Goal: Information Seeking & Learning: Learn about a topic

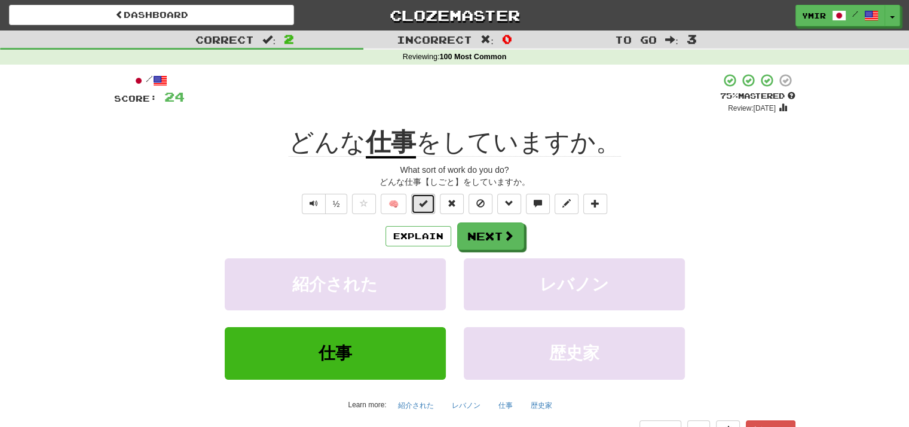
click at [428, 197] on button at bounding box center [423, 204] width 24 height 20
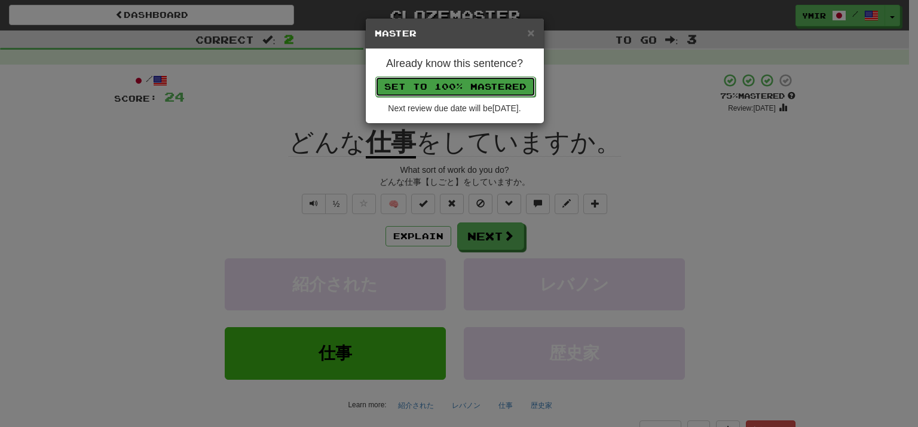
click at [468, 88] on button "Set to 100% Mastered" at bounding box center [455, 86] width 160 height 20
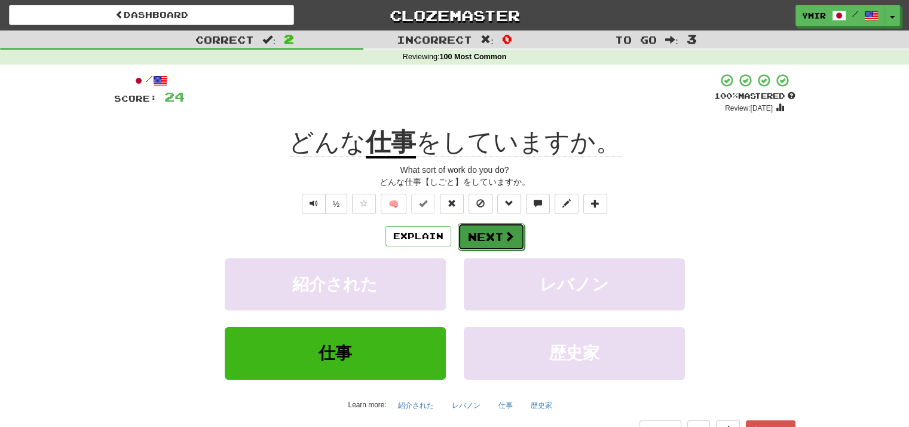
click at [485, 234] on button "Next" at bounding box center [491, 236] width 67 height 27
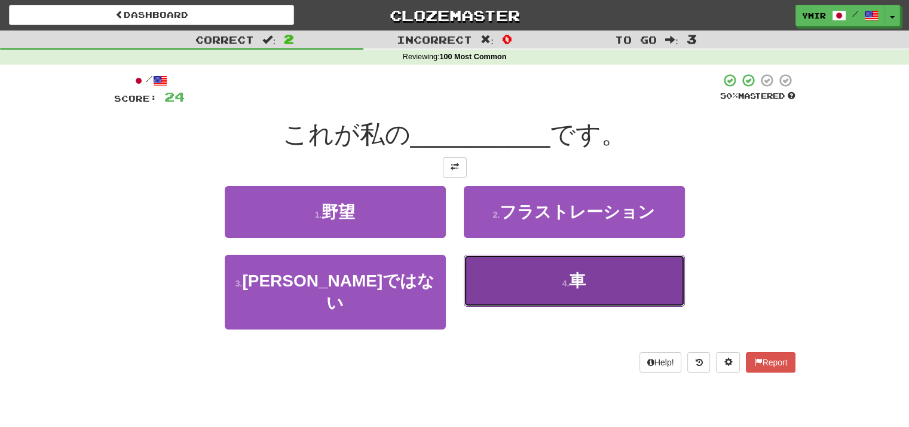
click at [593, 275] on button "4 . 車" at bounding box center [574, 280] width 221 height 52
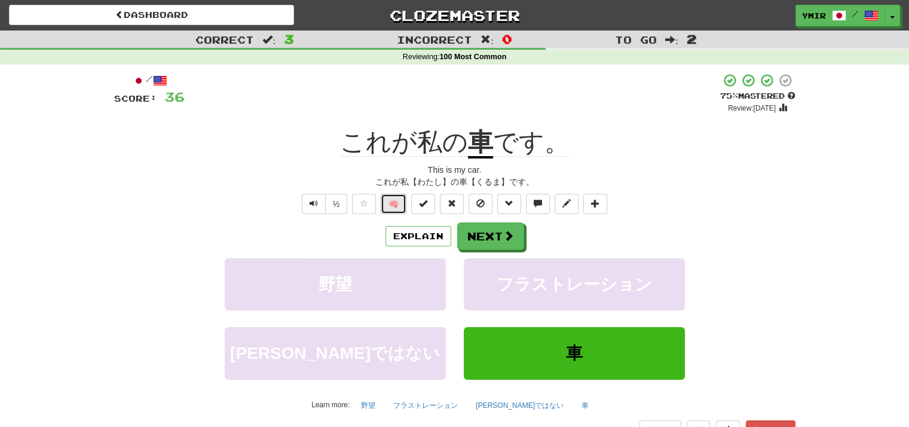
click at [394, 205] on button "🧠" at bounding box center [394, 204] width 26 height 20
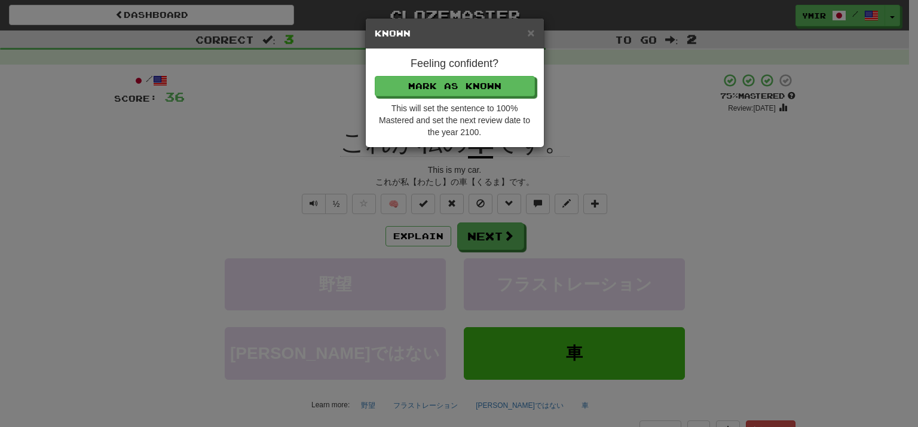
click at [462, 98] on div "Feeling confident? [PERSON_NAME] as Known This will set the sentence to 100% Ma…" at bounding box center [455, 98] width 178 height 98
click at [462, 91] on button "Mark as Known" at bounding box center [455, 86] width 160 height 20
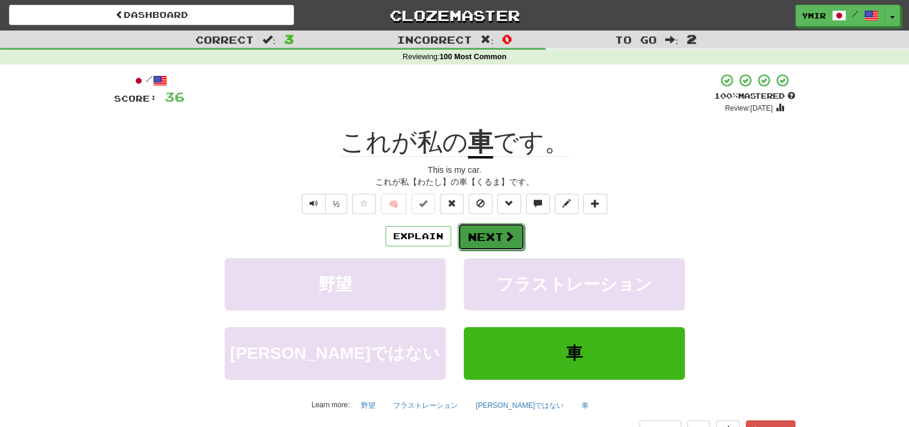
click at [480, 234] on button "Next" at bounding box center [491, 236] width 67 height 27
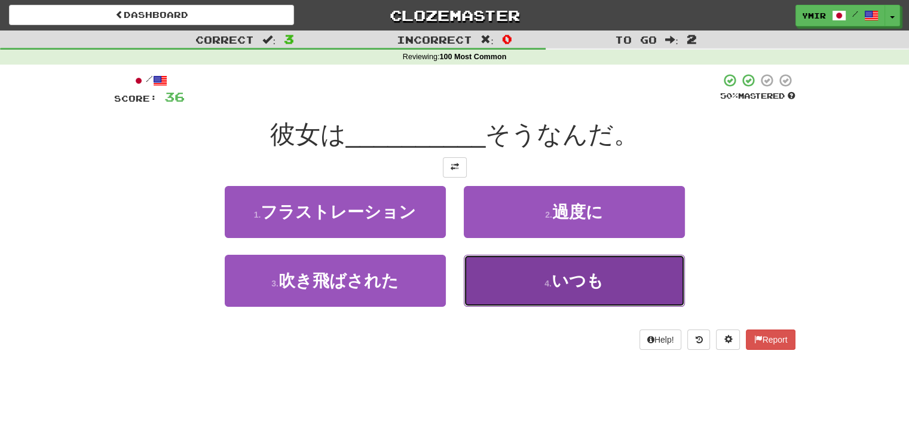
click at [497, 287] on button "4 . いつも" at bounding box center [574, 280] width 221 height 52
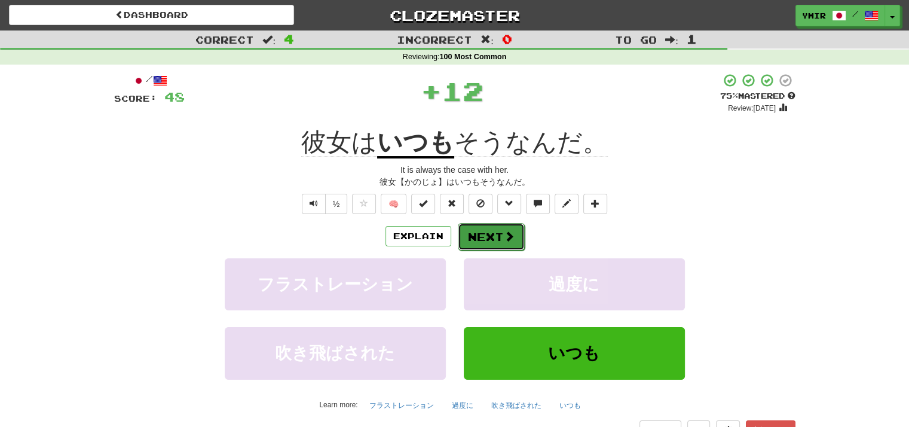
click at [477, 244] on button "Next" at bounding box center [491, 236] width 67 height 27
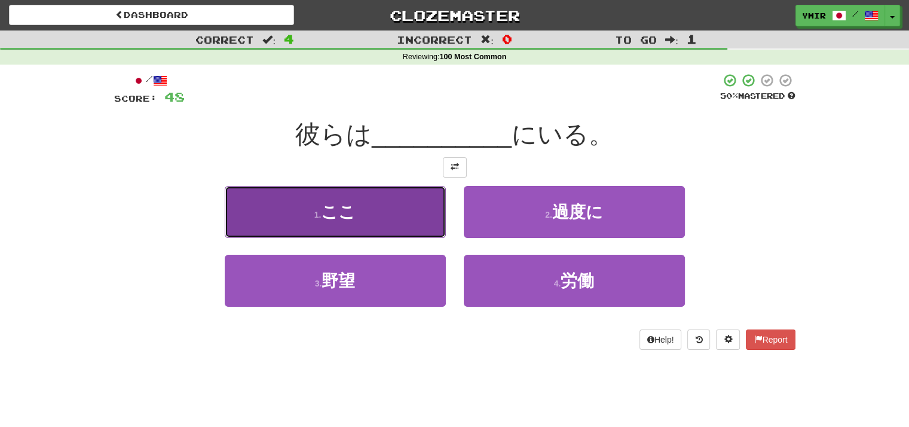
click at [427, 222] on button "1 . ここ" at bounding box center [335, 212] width 221 height 52
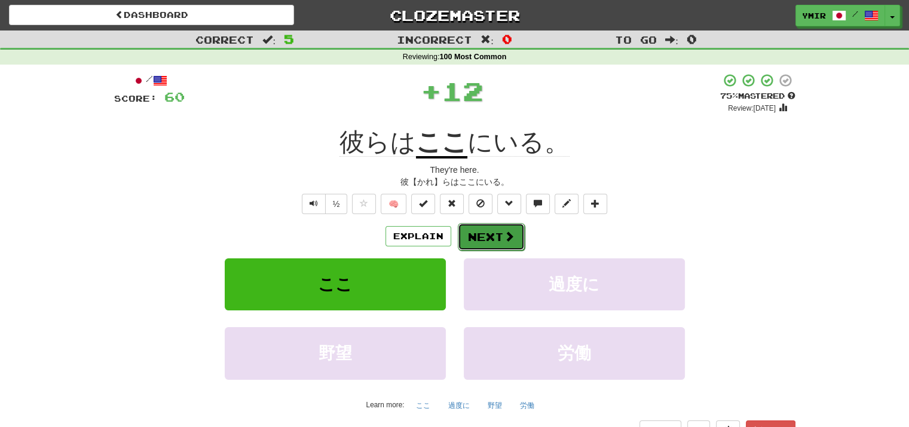
click at [473, 234] on button "Next" at bounding box center [491, 236] width 67 height 27
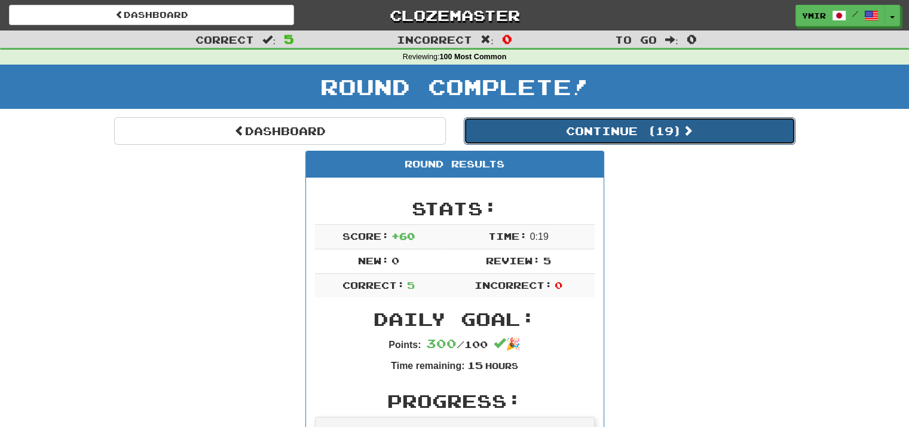
click at [571, 134] on button "Continue ( 19 )" at bounding box center [630, 130] width 332 height 27
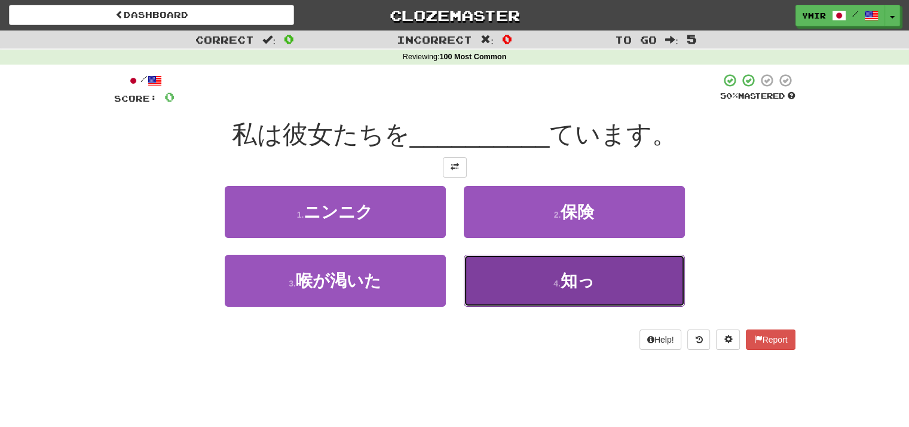
click at [506, 280] on button "4 . 知っ" at bounding box center [574, 280] width 221 height 52
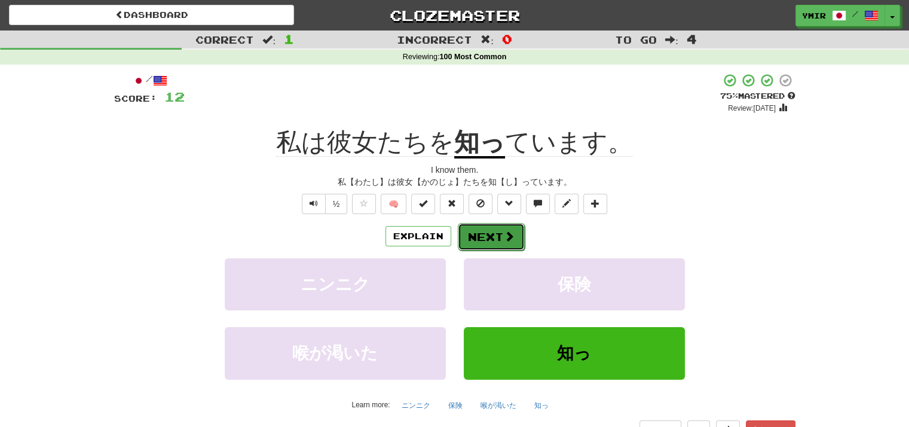
click at [481, 238] on button "Next" at bounding box center [491, 236] width 67 height 27
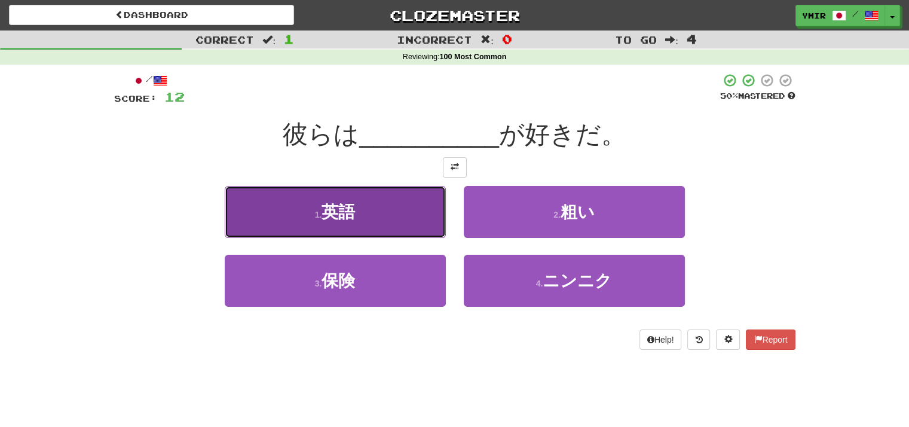
click at [425, 225] on button "1 . 英語" at bounding box center [335, 212] width 221 height 52
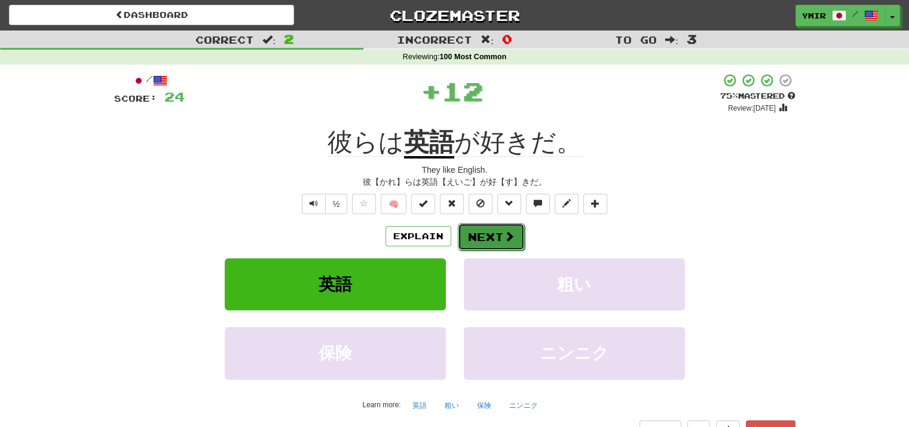
click at [462, 236] on button "Next" at bounding box center [491, 236] width 67 height 27
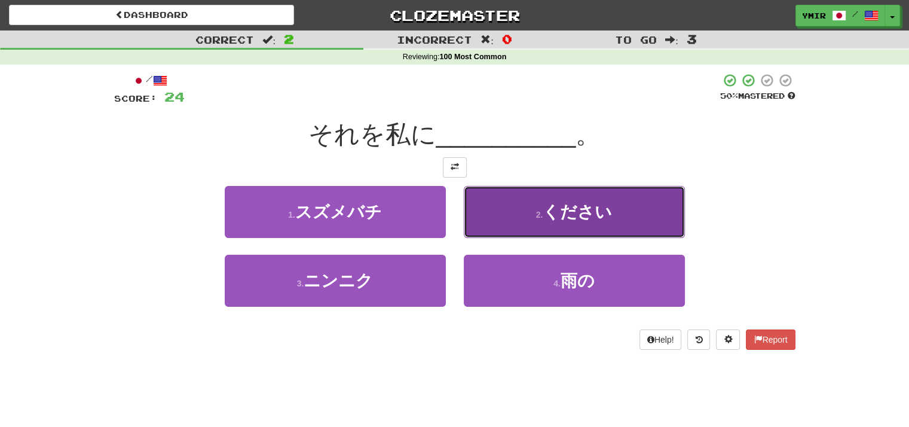
click at [473, 226] on button "2 . ください" at bounding box center [574, 212] width 221 height 52
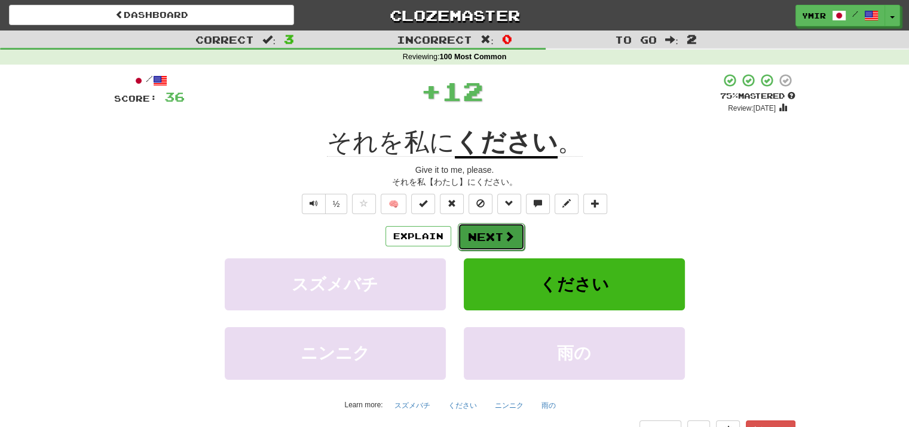
click at [471, 233] on button "Next" at bounding box center [491, 236] width 67 height 27
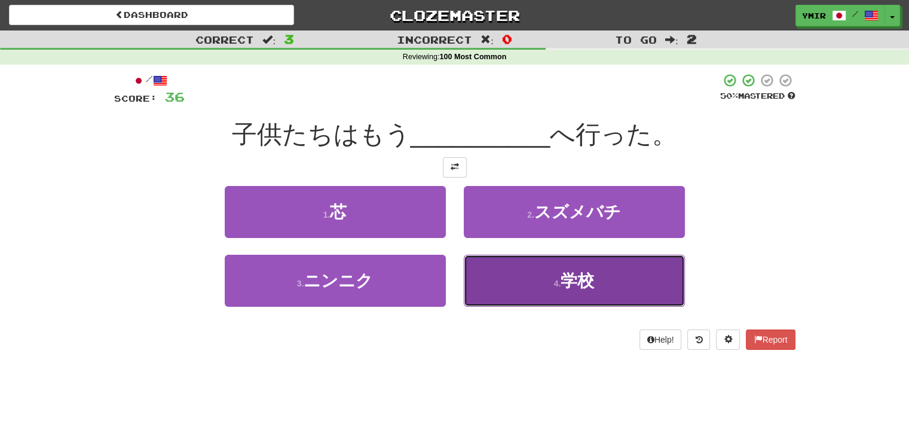
click at [473, 282] on button "4 . 学校" at bounding box center [574, 280] width 221 height 52
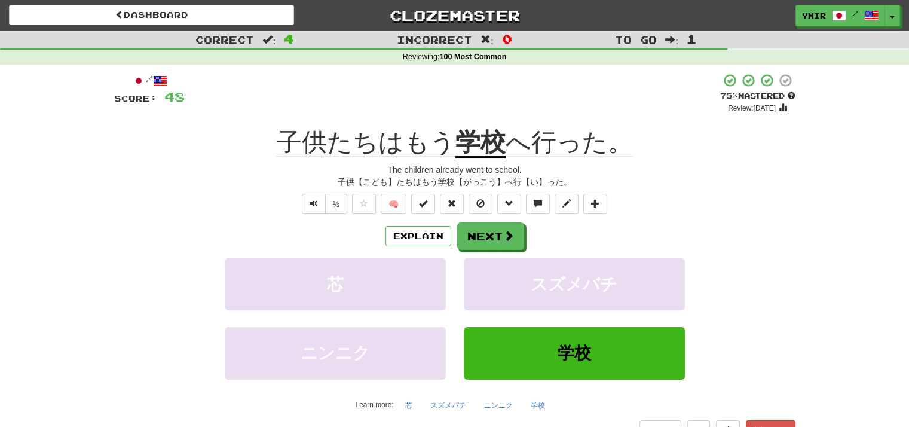
drag, startPoint x: 500, startPoint y: 242, endPoint x: 356, endPoint y: 235, distance: 144.2
click at [284, 235] on div "Explain Next" at bounding box center [454, 235] width 681 height 27
click at [519, 235] on button "Next" at bounding box center [491, 236] width 67 height 27
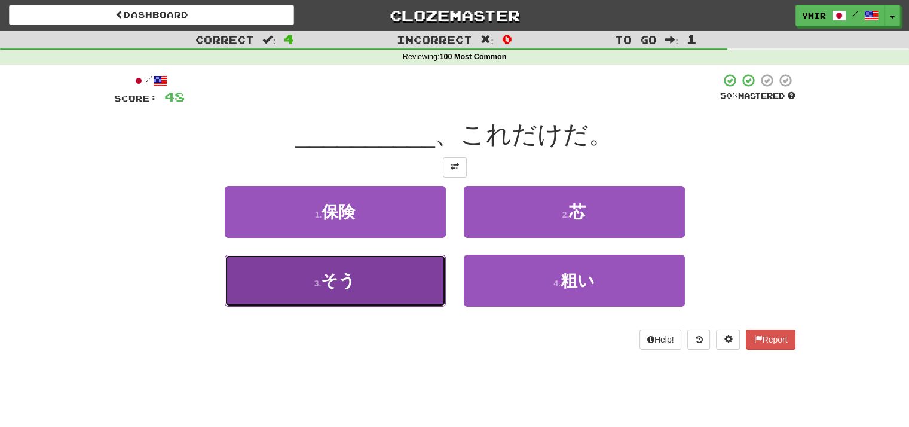
click at [381, 281] on button "3 . そう" at bounding box center [335, 280] width 221 height 52
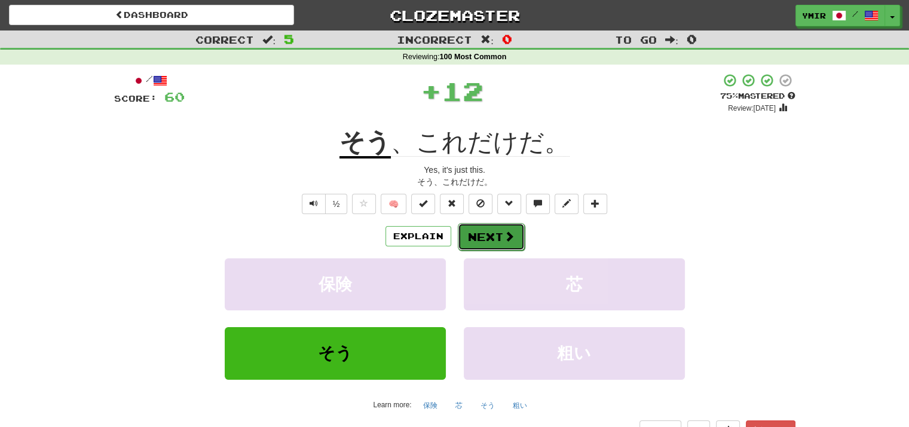
click at [477, 245] on button "Next" at bounding box center [491, 236] width 67 height 27
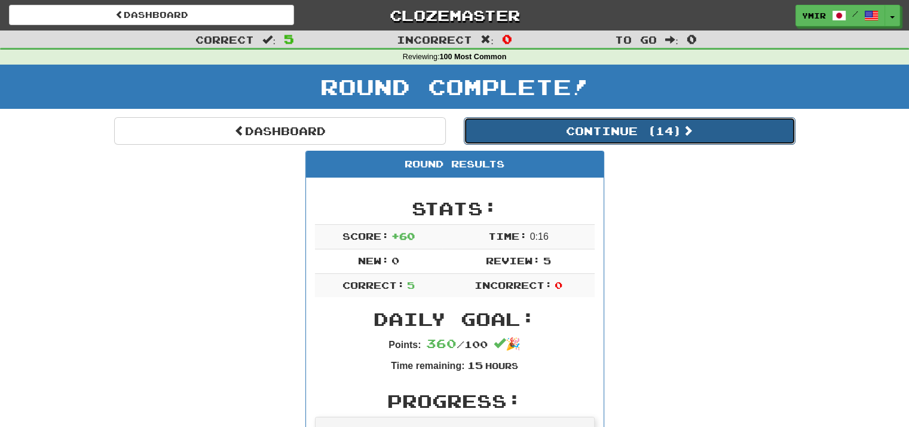
click at [569, 121] on button "Continue ( 14 )" at bounding box center [630, 130] width 332 height 27
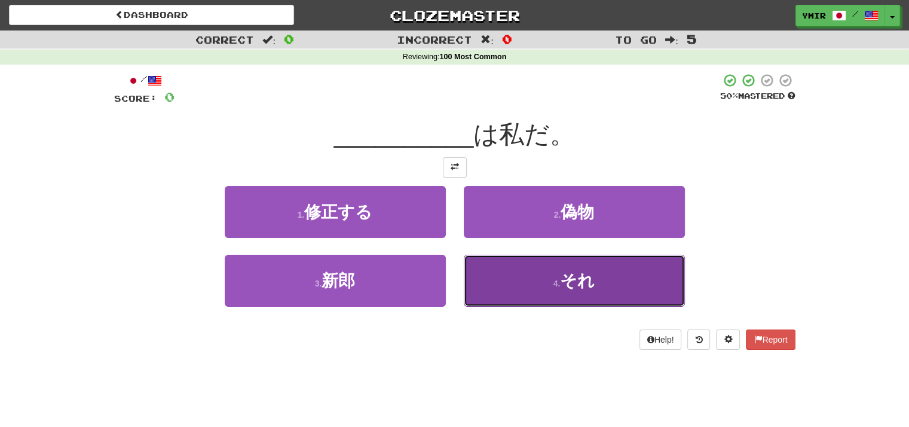
click at [551, 278] on button "4 . それ" at bounding box center [574, 280] width 221 height 52
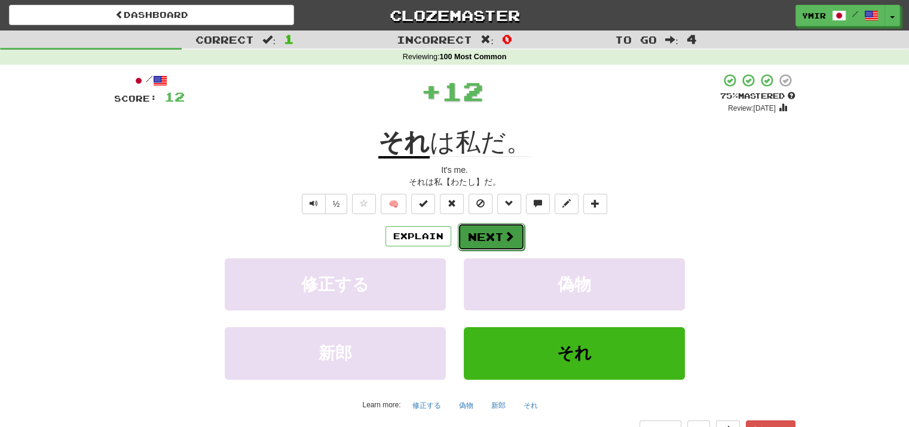
click at [484, 236] on button "Next" at bounding box center [491, 236] width 67 height 27
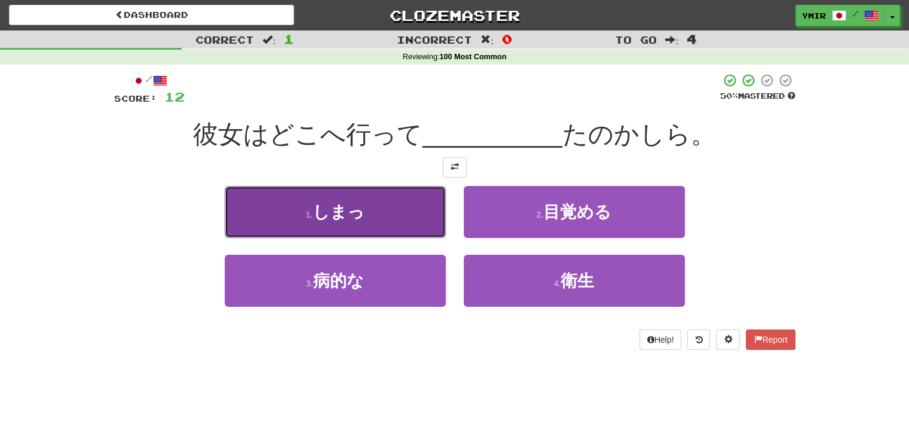
click at [426, 220] on button "1 . しまっ" at bounding box center [335, 212] width 221 height 52
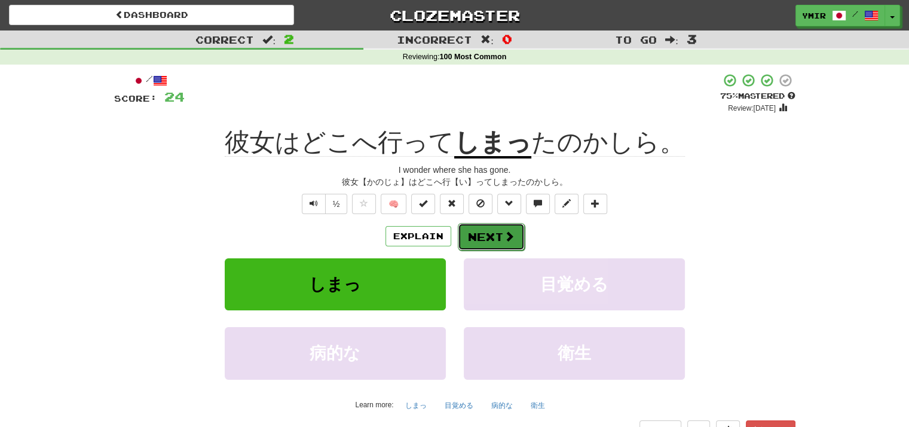
click at [479, 231] on button "Next" at bounding box center [491, 236] width 67 height 27
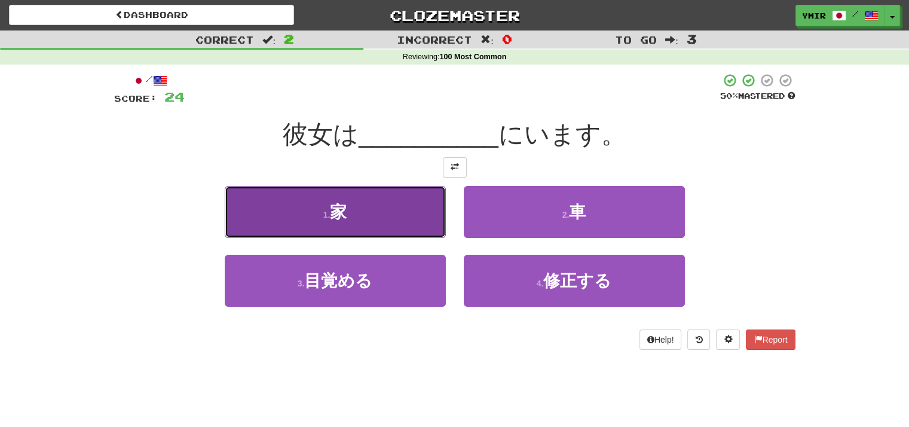
click at [415, 213] on button "1 . 家" at bounding box center [335, 212] width 221 height 52
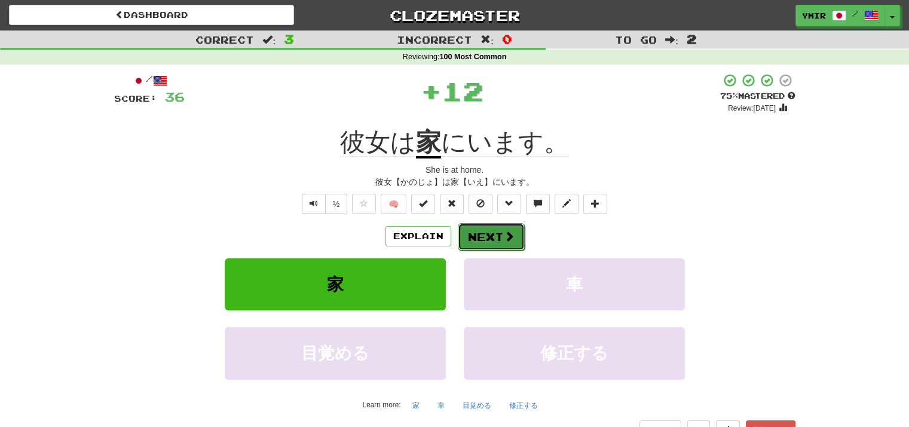
click at [475, 236] on button "Next" at bounding box center [491, 236] width 67 height 27
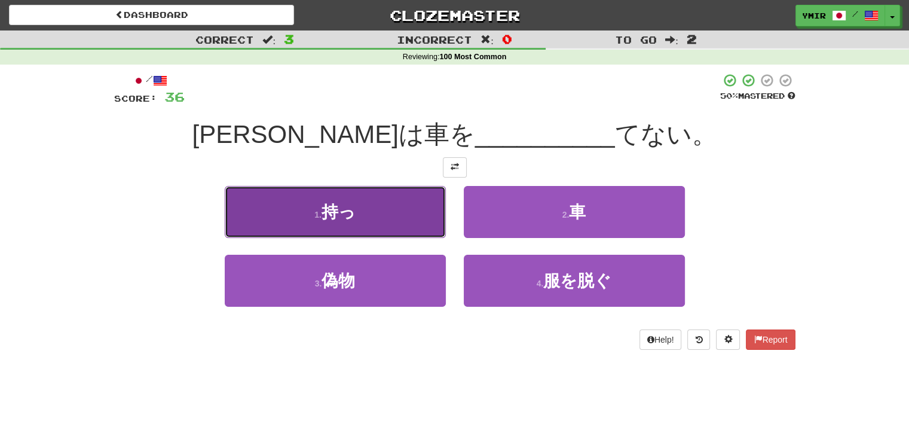
click at [427, 221] on button "1 . 持っ" at bounding box center [335, 212] width 221 height 52
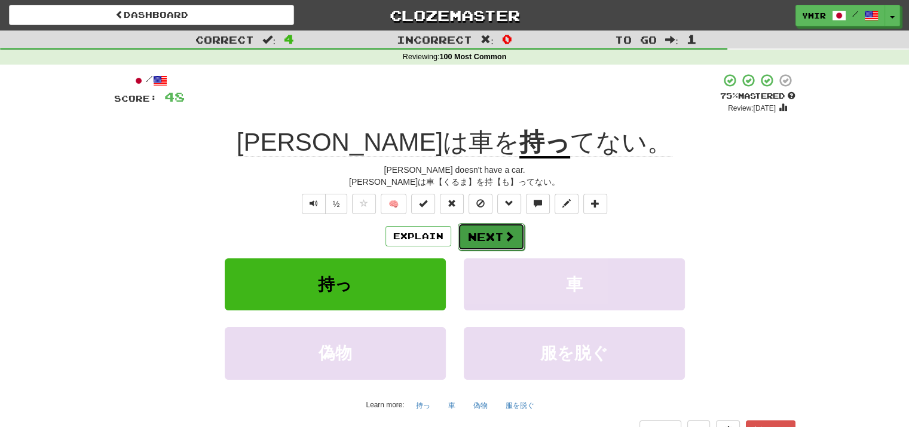
click at [511, 231] on button "Next" at bounding box center [491, 236] width 67 height 27
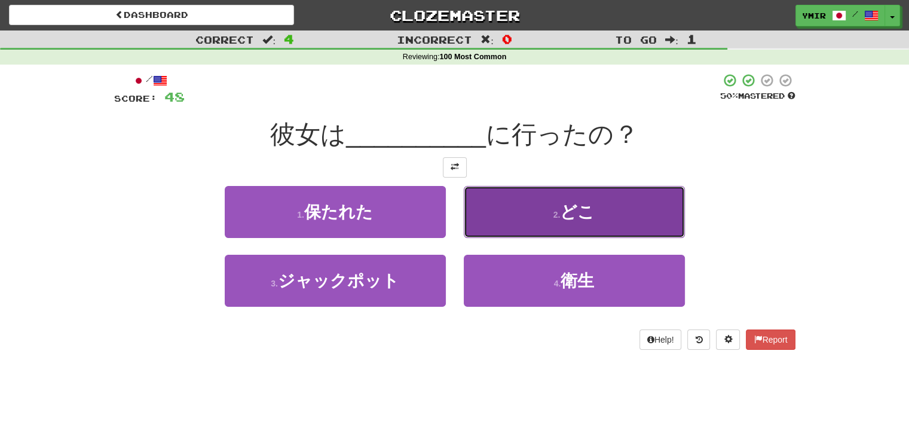
click at [504, 217] on button "2 . どこ" at bounding box center [574, 212] width 221 height 52
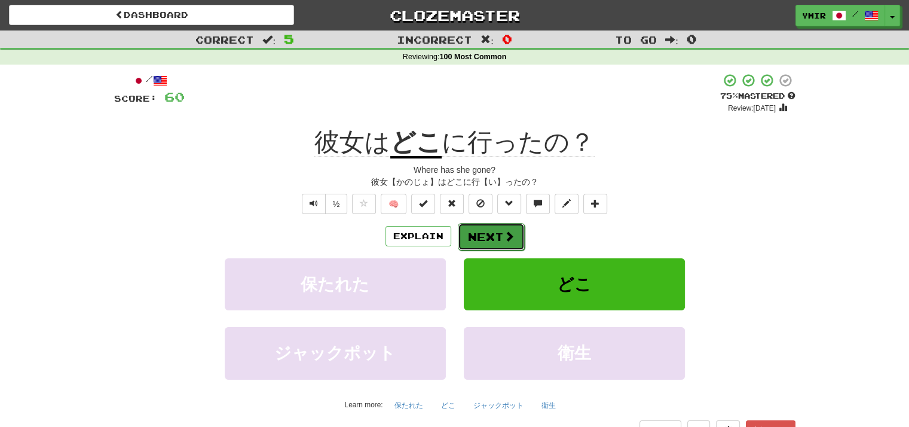
click at [470, 237] on button "Next" at bounding box center [491, 236] width 67 height 27
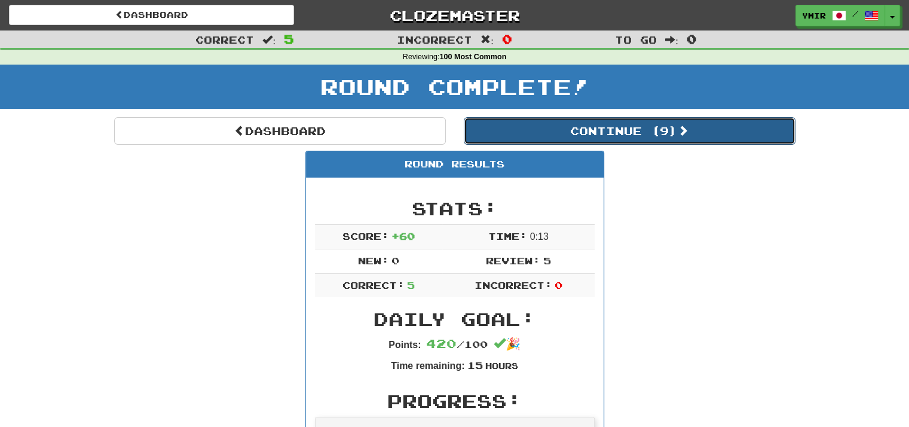
click at [492, 133] on button "Continue ( 9 )" at bounding box center [630, 130] width 332 height 27
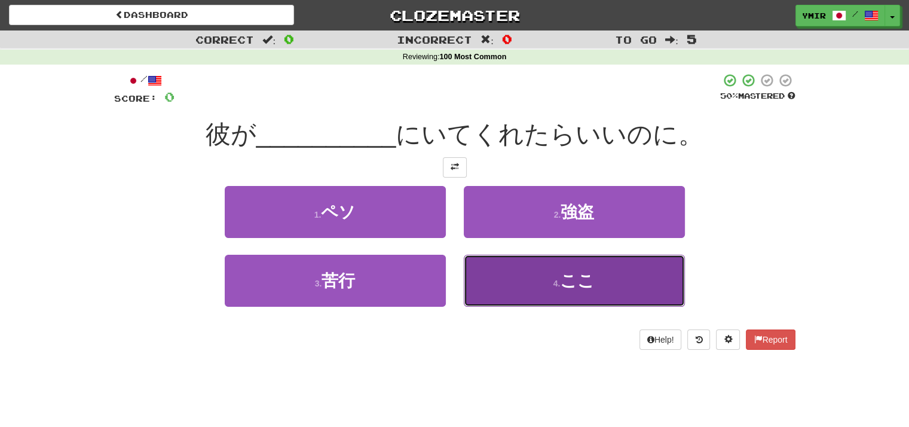
click at [484, 281] on button "4 . ここ" at bounding box center [574, 280] width 221 height 52
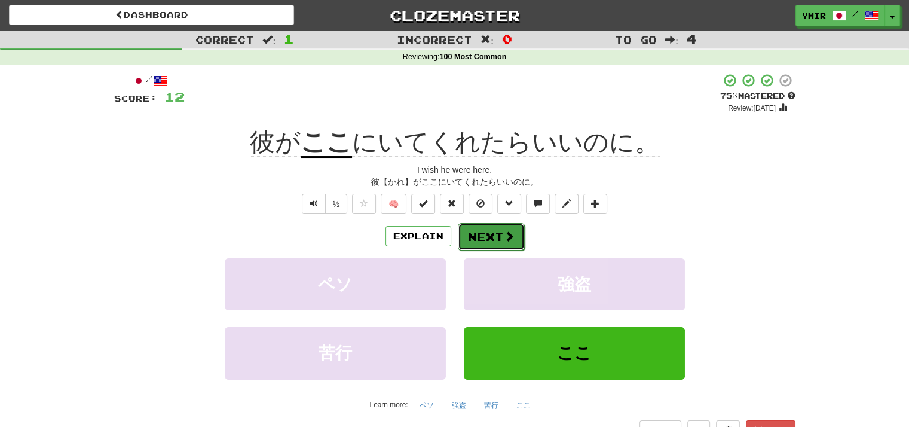
click at [479, 243] on button "Next" at bounding box center [491, 236] width 67 height 27
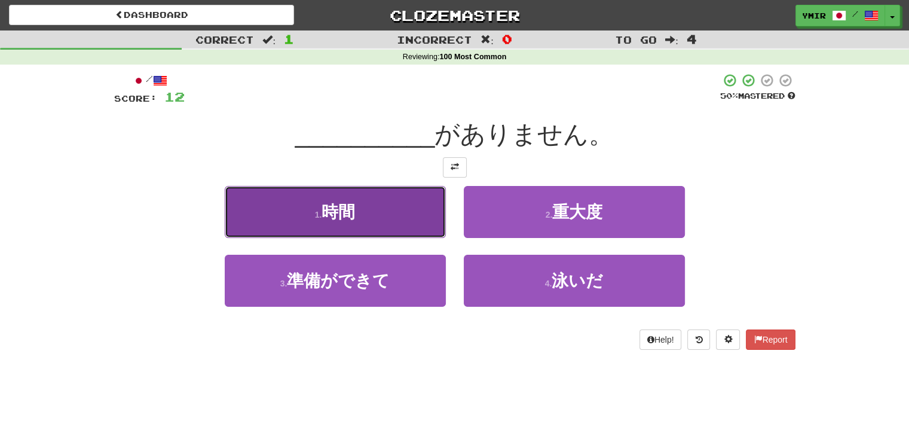
click at [431, 217] on button "1 . 時間" at bounding box center [335, 212] width 221 height 52
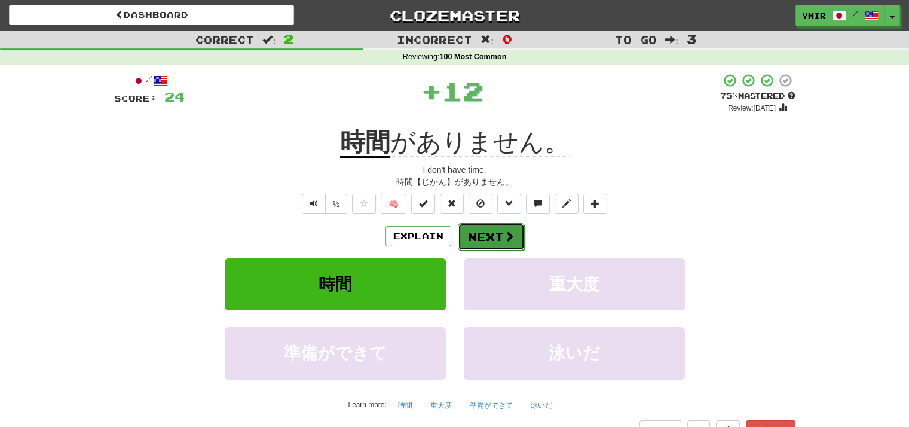
click at [461, 236] on button "Next" at bounding box center [491, 236] width 67 height 27
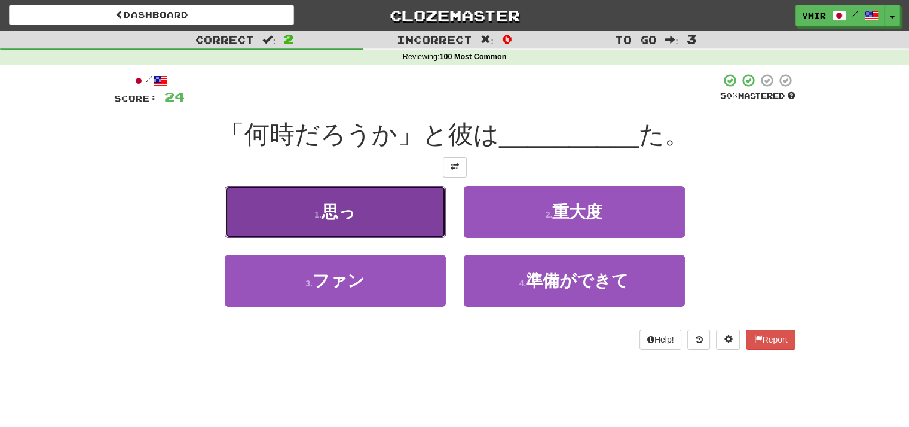
click at [433, 217] on button "1 . 思っ" at bounding box center [335, 212] width 221 height 52
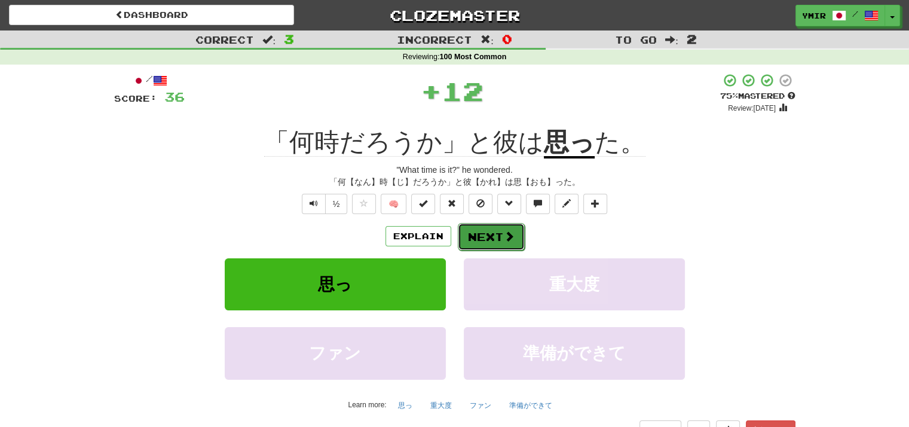
click at [477, 238] on button "Next" at bounding box center [491, 236] width 67 height 27
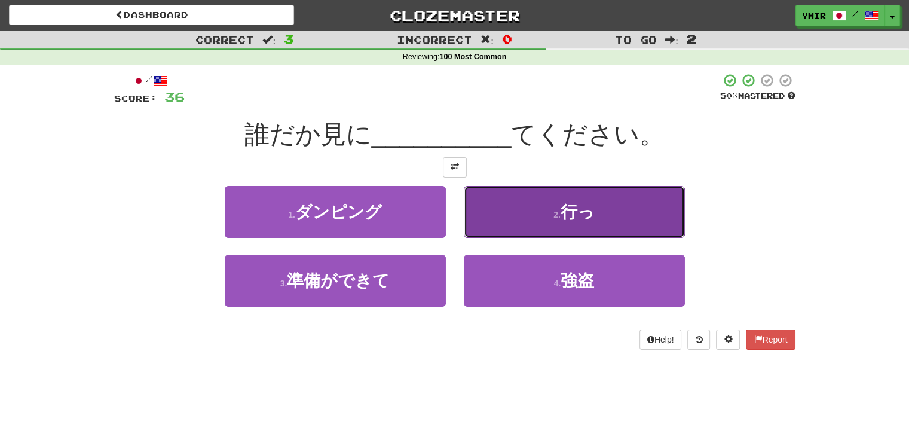
click at [478, 223] on button "2 . 行っ" at bounding box center [574, 212] width 221 height 52
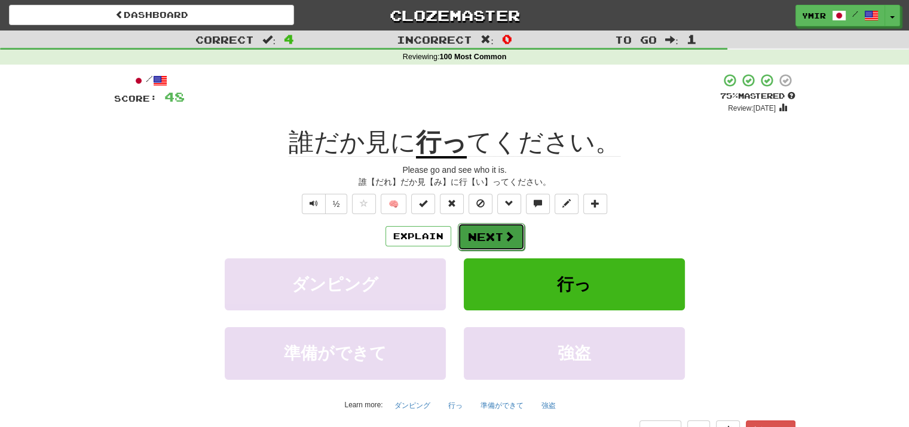
click at [478, 238] on button "Next" at bounding box center [491, 236] width 67 height 27
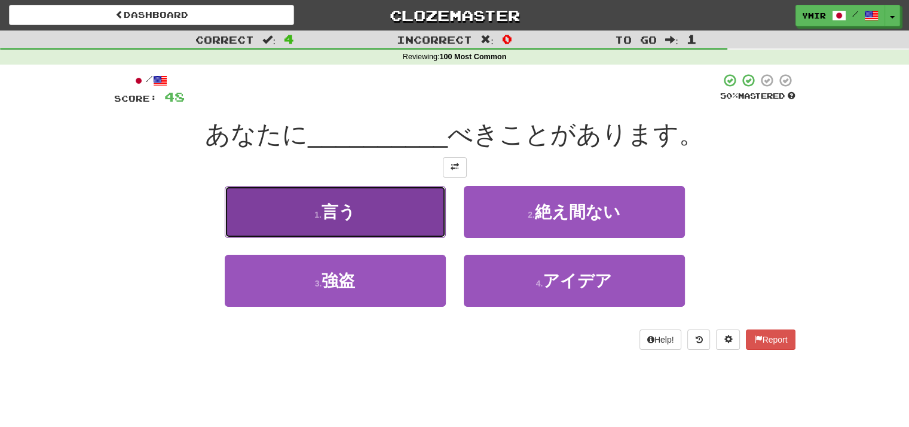
click at [396, 226] on button "1 . 言う" at bounding box center [335, 212] width 221 height 52
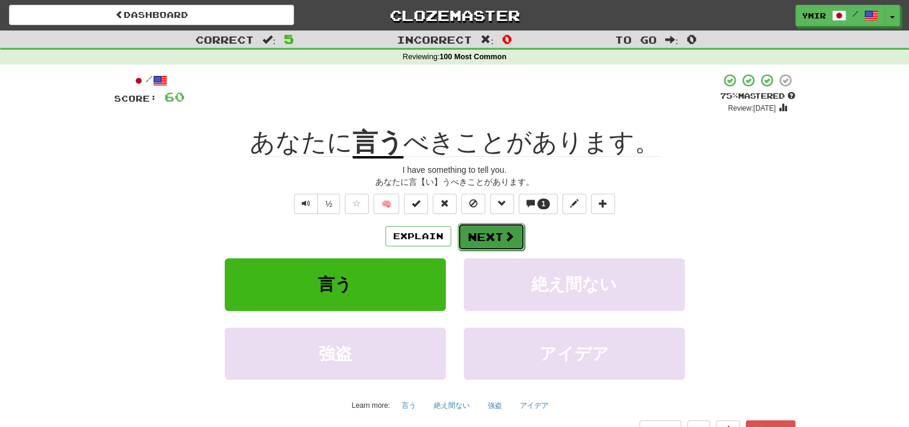
click at [475, 246] on button "Next" at bounding box center [491, 236] width 67 height 27
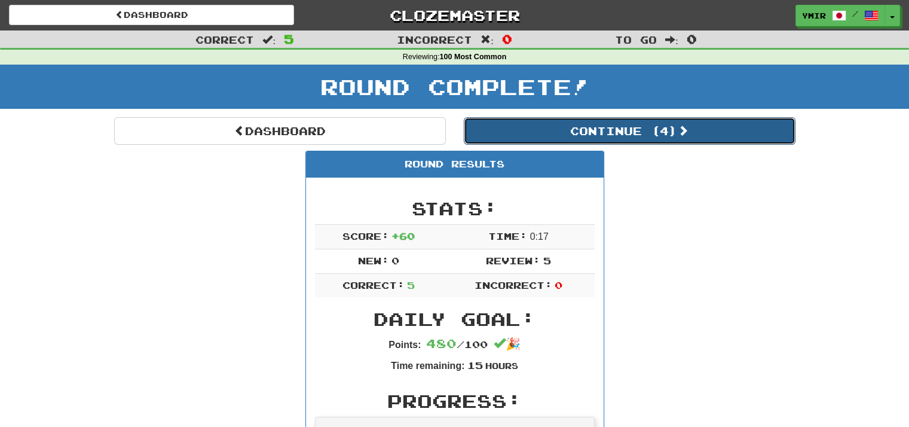
click at [501, 137] on button "Continue ( 4 )" at bounding box center [630, 130] width 332 height 27
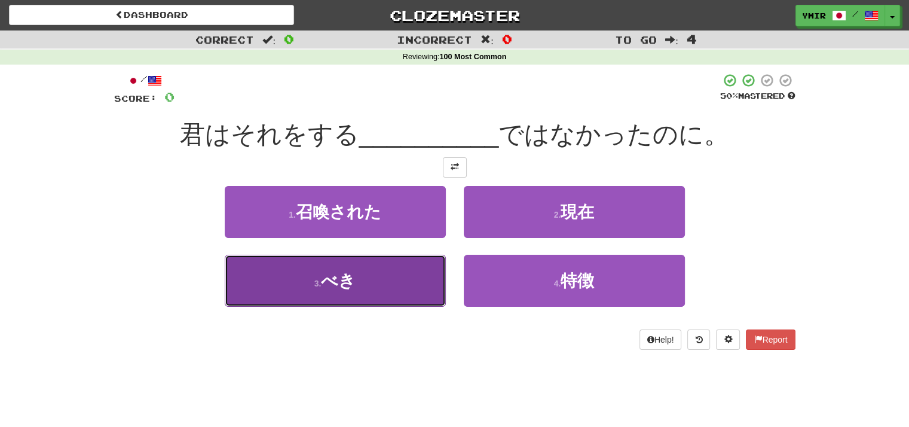
click at [433, 282] on button "3 . べき" at bounding box center [335, 280] width 221 height 52
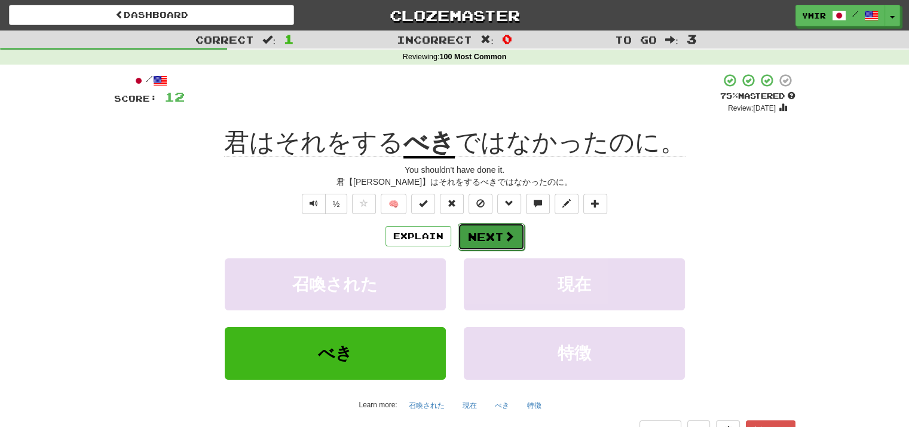
click at [479, 238] on button "Next" at bounding box center [491, 236] width 67 height 27
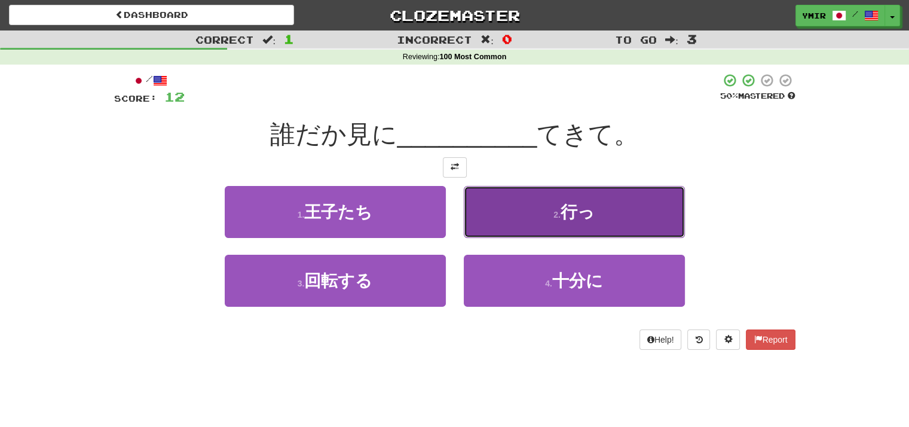
click at [489, 221] on button "2 . 行っ" at bounding box center [574, 212] width 221 height 52
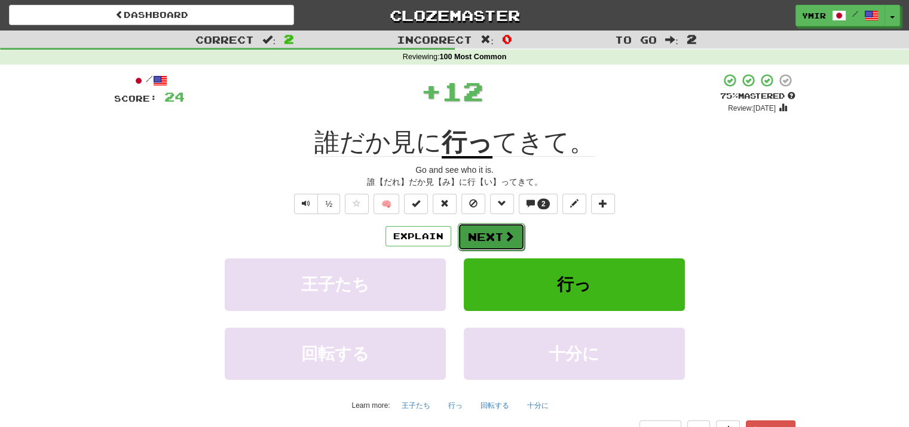
click at [475, 236] on button "Next" at bounding box center [491, 236] width 67 height 27
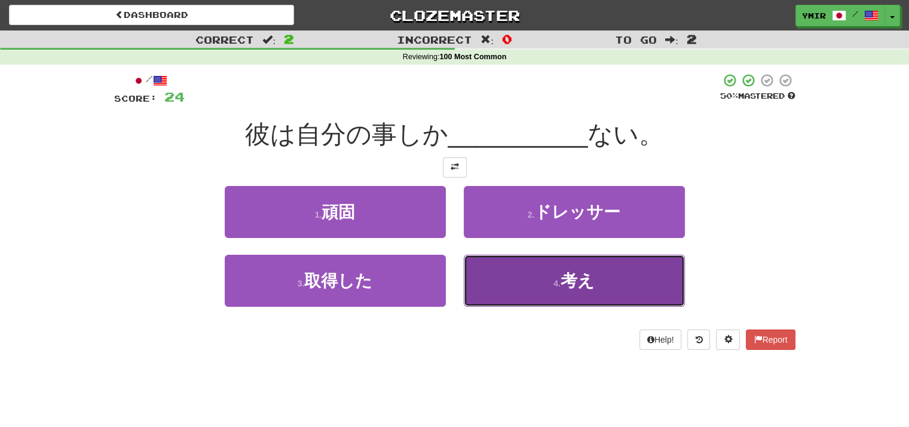
click at [478, 274] on button "4 . 考え" at bounding box center [574, 280] width 221 height 52
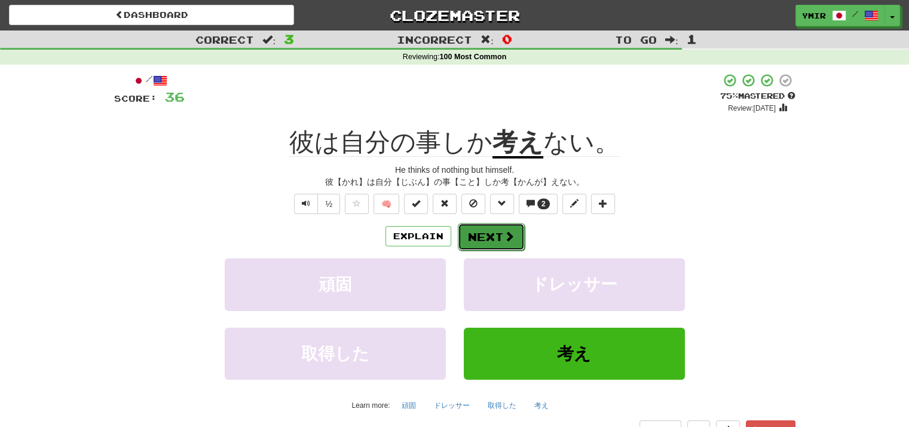
click at [476, 240] on button "Next" at bounding box center [491, 236] width 67 height 27
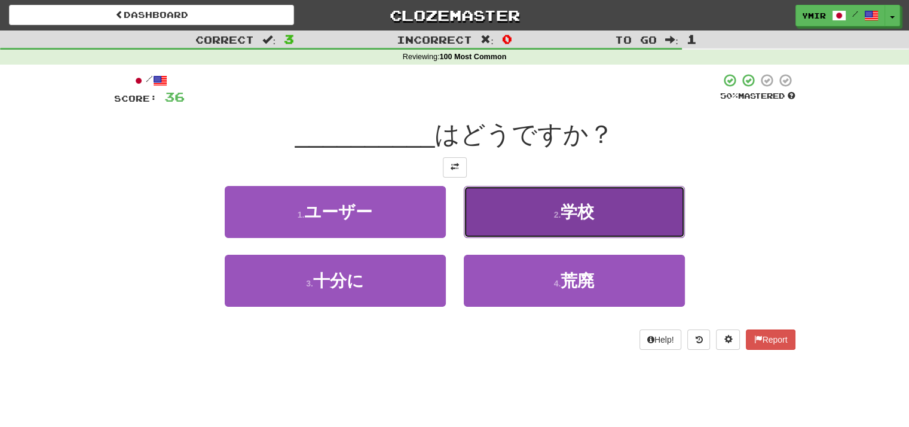
click at [482, 226] on button "2 . 学校" at bounding box center [574, 212] width 221 height 52
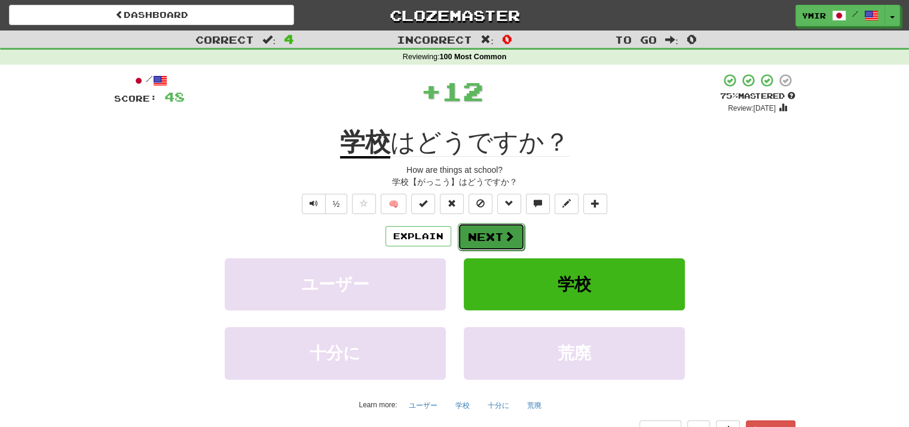
click at [479, 234] on button "Next" at bounding box center [491, 236] width 67 height 27
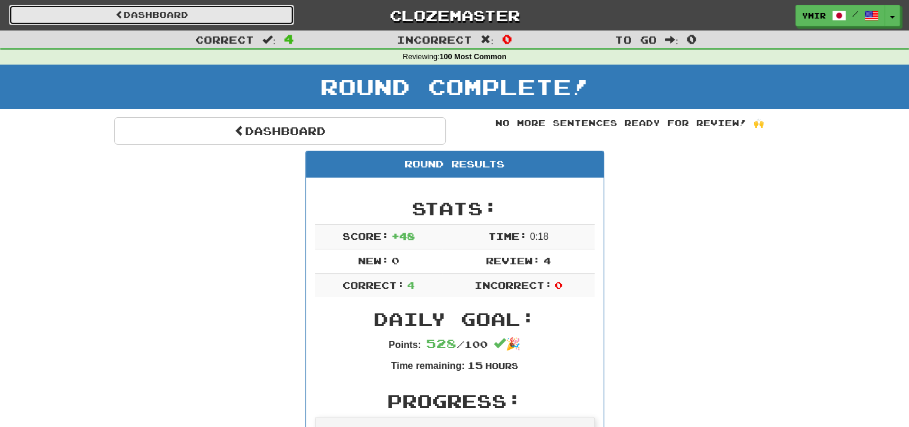
click at [249, 19] on link "Dashboard" at bounding box center [151, 15] width 285 height 20
